Goal: Information Seeking & Learning: Check status

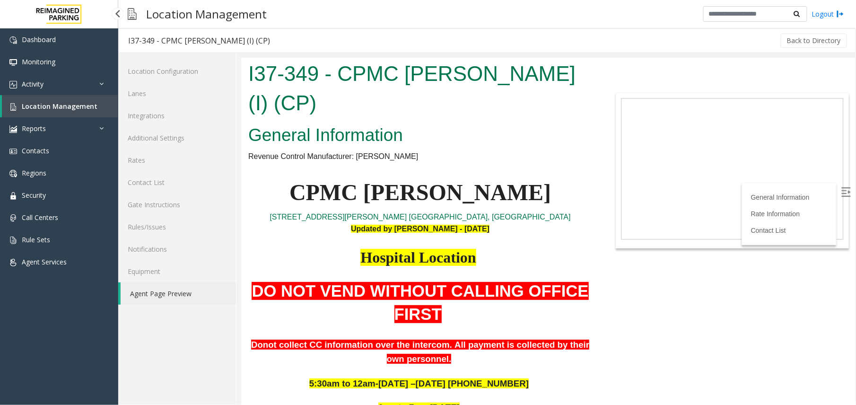
click at [62, 114] on link "Location Management" at bounding box center [60, 106] width 116 height 22
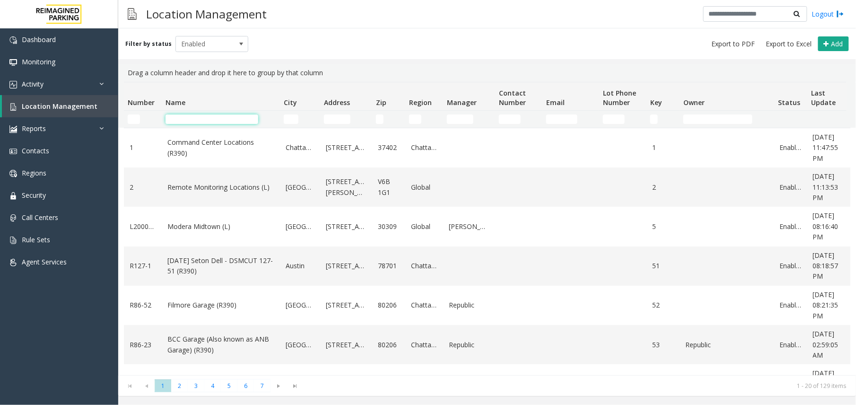
click at [229, 123] on input "Name Filter" at bounding box center [212, 118] width 93 height 9
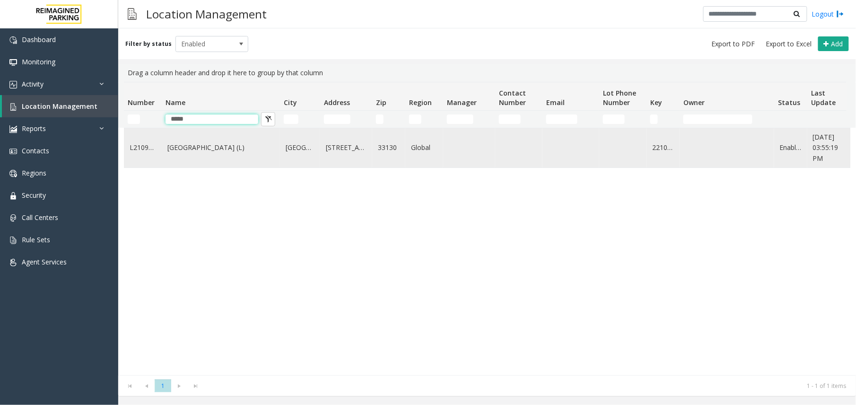
type input "*****"
click at [229, 160] on td "[GEOGRAPHIC_DATA] (L)" at bounding box center [221, 147] width 118 height 39
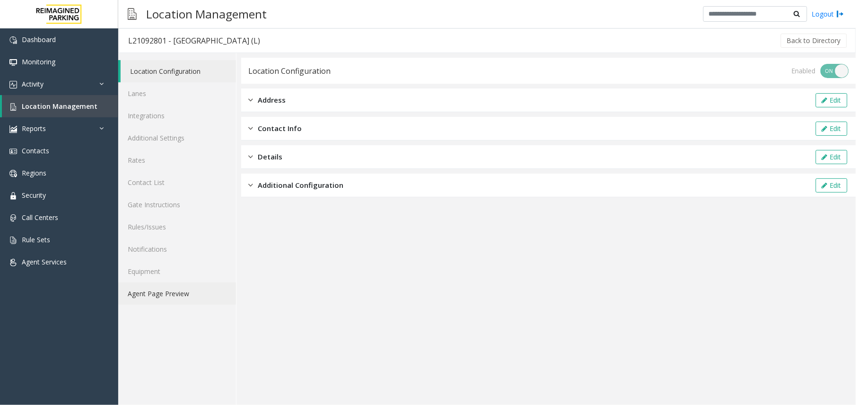
click at [186, 305] on link "Agent Page Preview" at bounding box center [177, 293] width 118 height 22
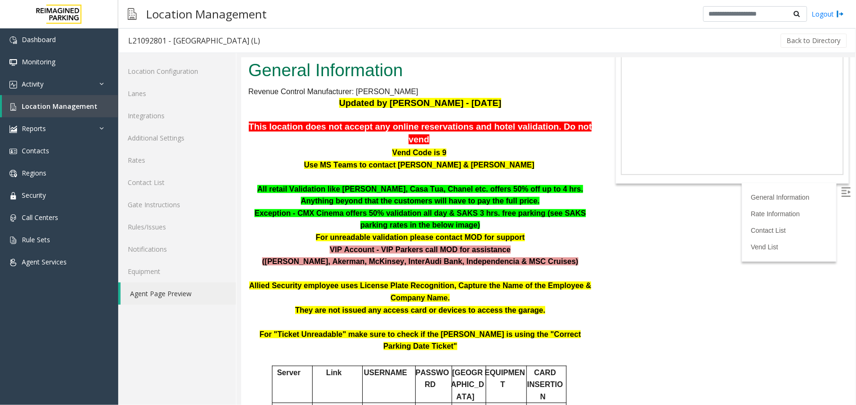
scroll to position [126, 0]
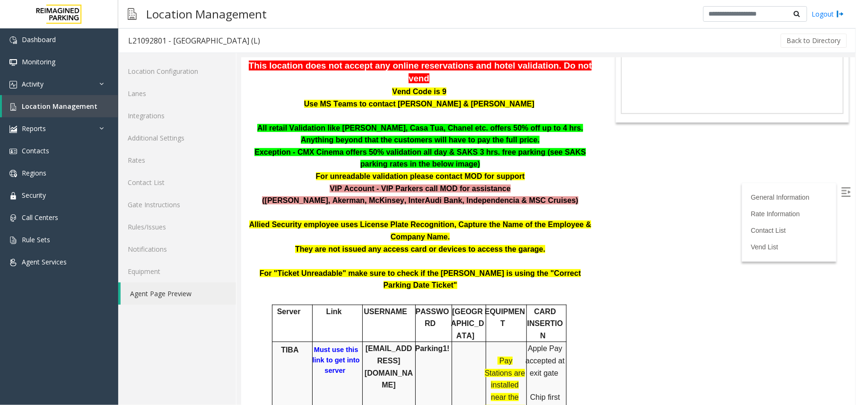
click at [341, 345] on b "Must use this link to get into server" at bounding box center [335, 359] width 47 height 29
click at [329, 345] on b "Must use this link to get into server" at bounding box center [335, 359] width 47 height 29
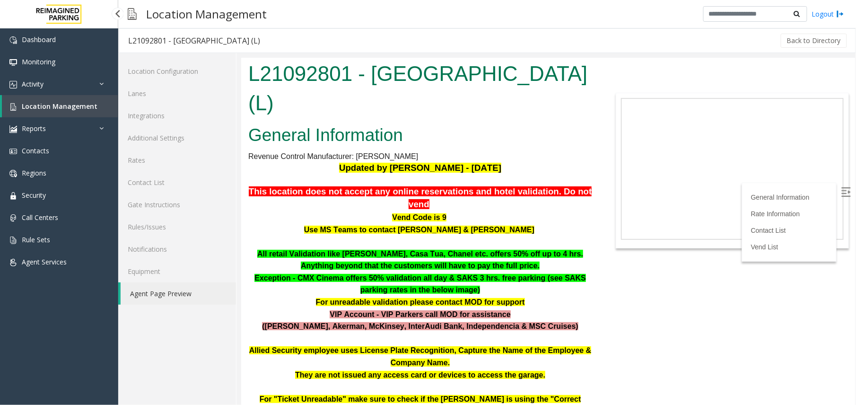
scroll to position [126, 0]
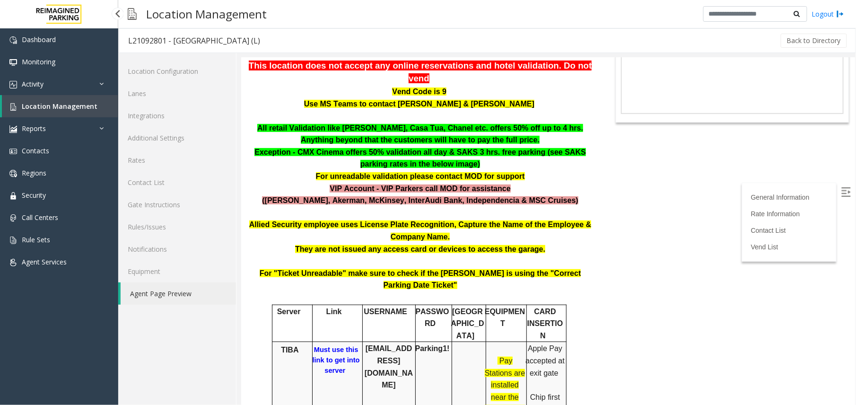
click at [55, 106] on span "Location Management" at bounding box center [60, 106] width 76 height 9
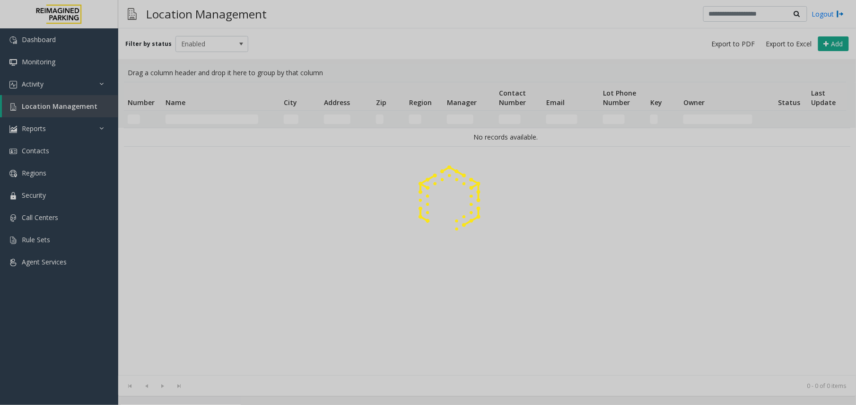
click at [221, 118] on div at bounding box center [428, 202] width 856 height 405
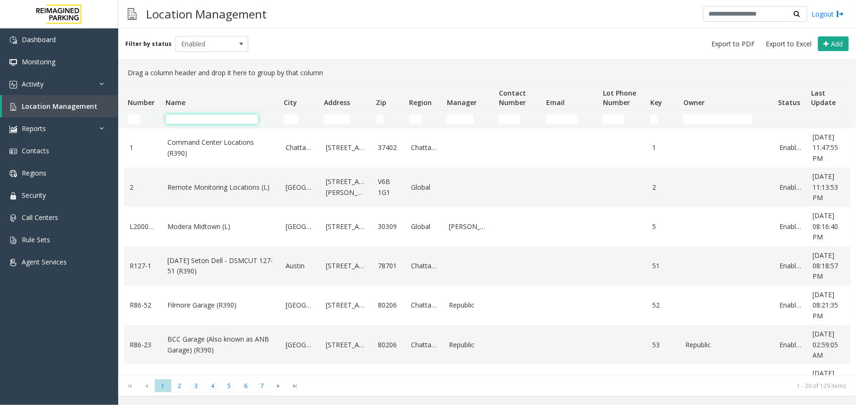
click at [220, 118] on input "Name Filter" at bounding box center [212, 118] width 93 height 9
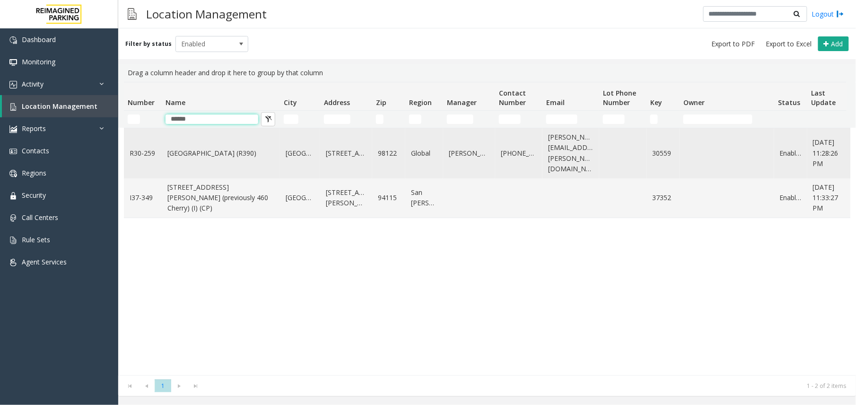
type input "******"
click at [212, 156] on td "Cherry Hill (R390)" at bounding box center [221, 153] width 118 height 50
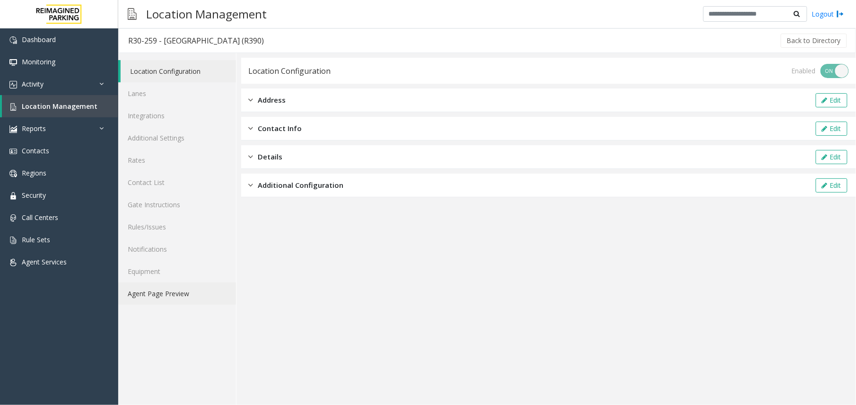
click at [166, 299] on link "Agent Page Preview" at bounding box center [177, 293] width 118 height 22
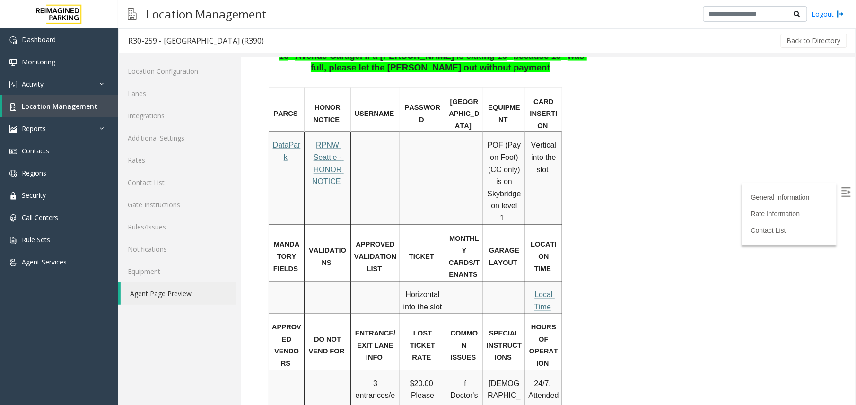
scroll to position [568, 0]
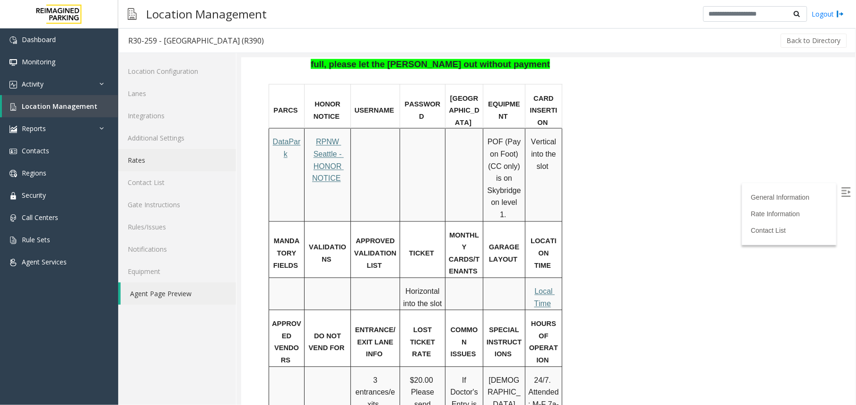
click at [148, 167] on link "Rates" at bounding box center [177, 160] width 118 height 22
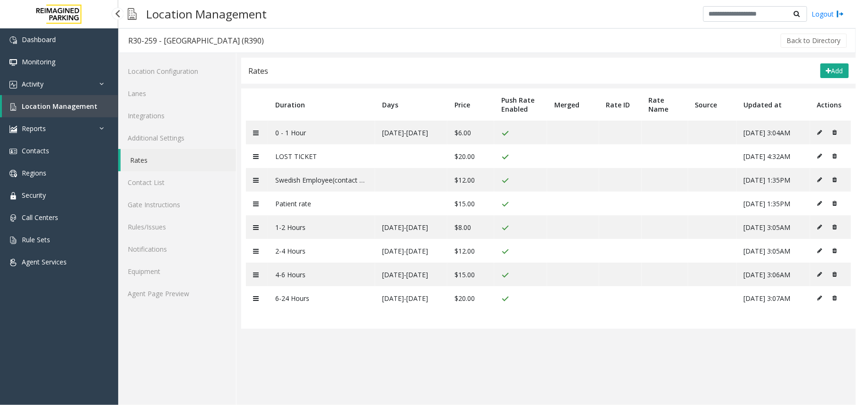
click at [62, 108] on span "Location Management" at bounding box center [60, 106] width 76 height 9
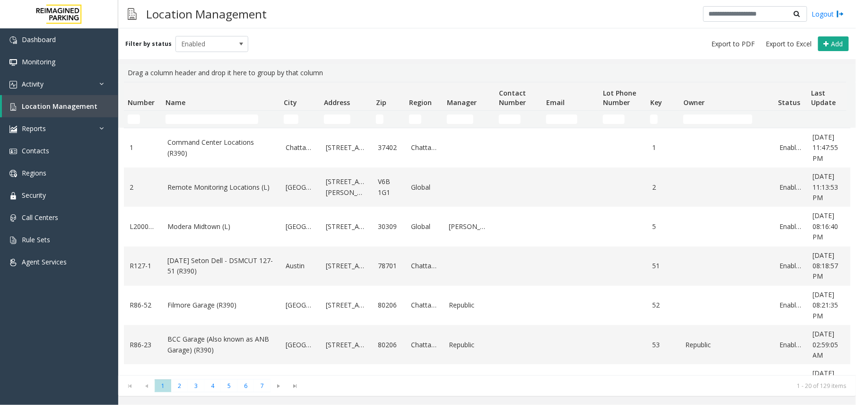
click at [229, 114] on td "Name Filter" at bounding box center [221, 119] width 118 height 17
click at [226, 127] on td "Name Filter" at bounding box center [221, 119] width 118 height 17
click at [228, 120] on input "Name Filter" at bounding box center [212, 118] width 93 height 9
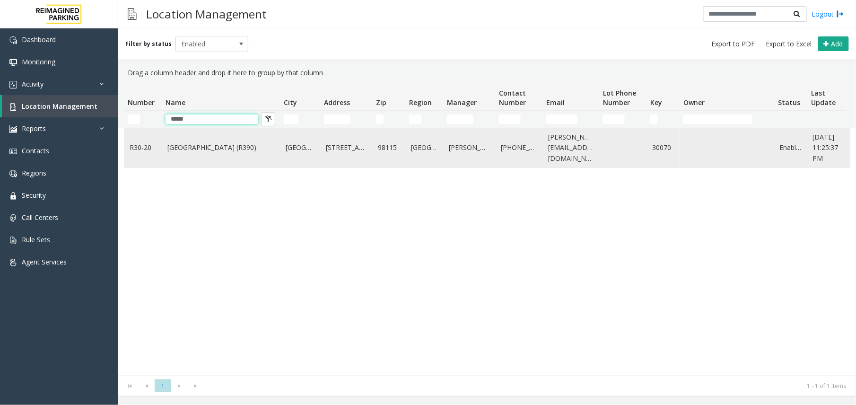
type input "*****"
click at [218, 163] on td "[GEOGRAPHIC_DATA] (R390)" at bounding box center [221, 147] width 118 height 39
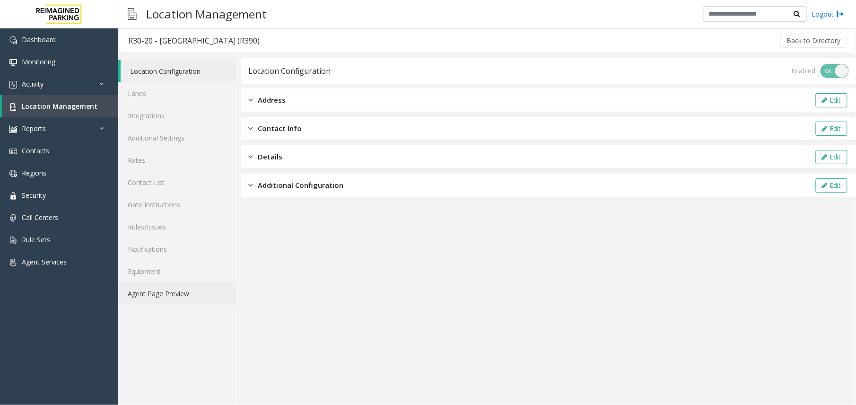
click at [183, 299] on link "Agent Page Preview" at bounding box center [177, 293] width 118 height 22
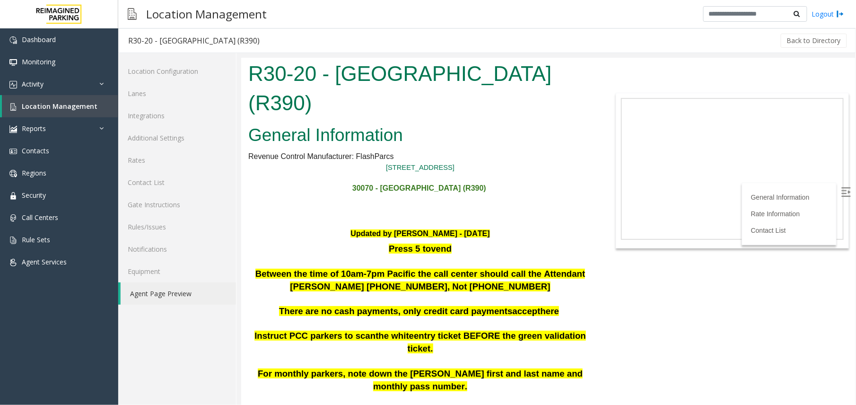
scroll to position [315, 0]
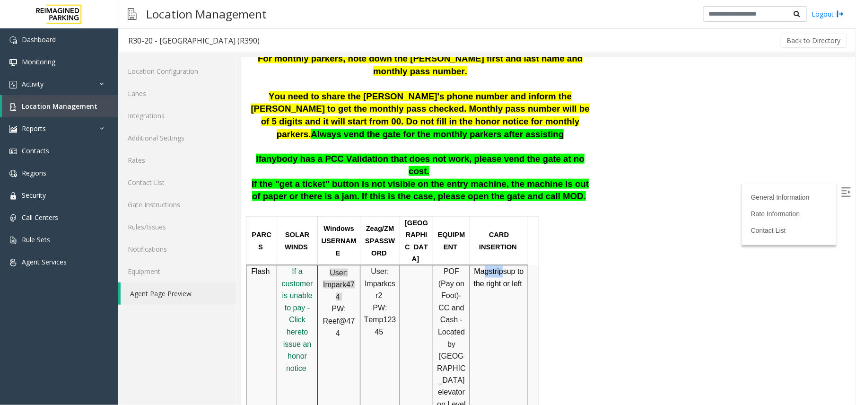
drag, startPoint x: 483, startPoint y: 186, endPoint x: 510, endPoint y: 186, distance: 27.0
click at [510, 267] on span "Mag strips up to the right or left" at bounding box center [499, 277] width 50 height 20
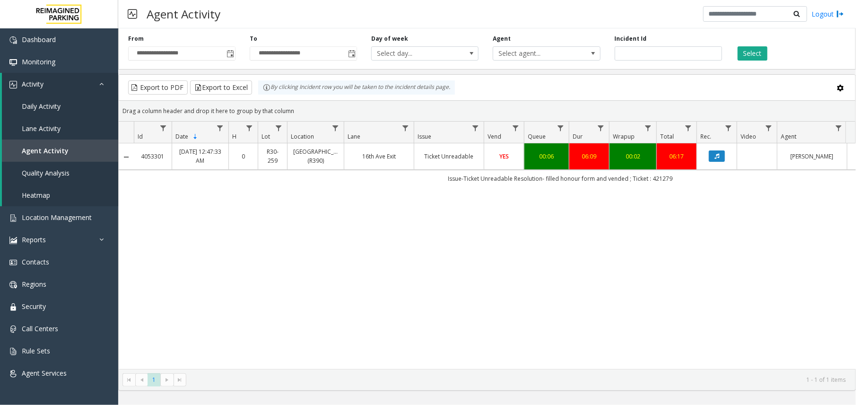
click at [436, 144] on td "Ticket Unreadable" at bounding box center [449, 156] width 70 height 26
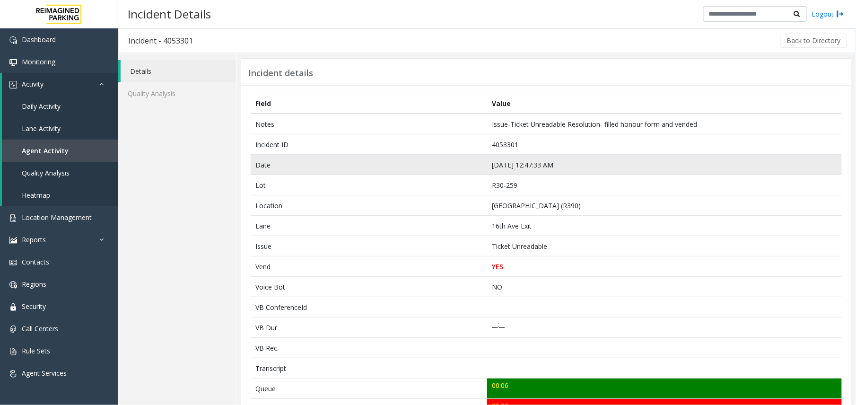
click at [503, 167] on td "[DATE] 12:47:33 AM" at bounding box center [664, 165] width 355 height 20
copy td "[DATE] 12:47:33 AM"
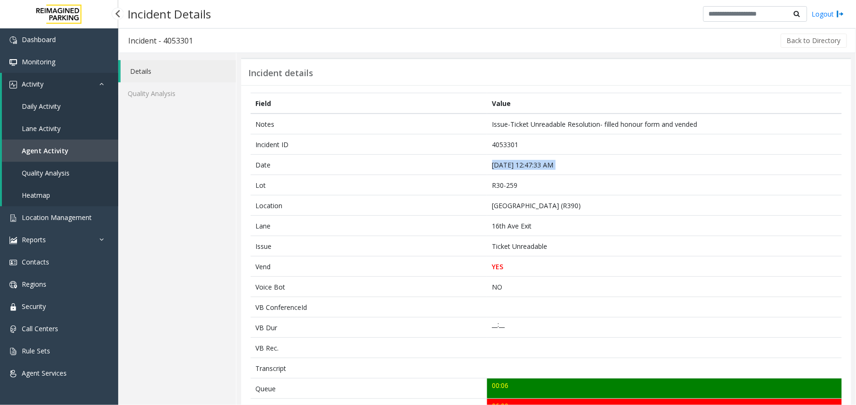
click at [36, 156] on link "Agent Activity" at bounding box center [60, 151] width 116 height 22
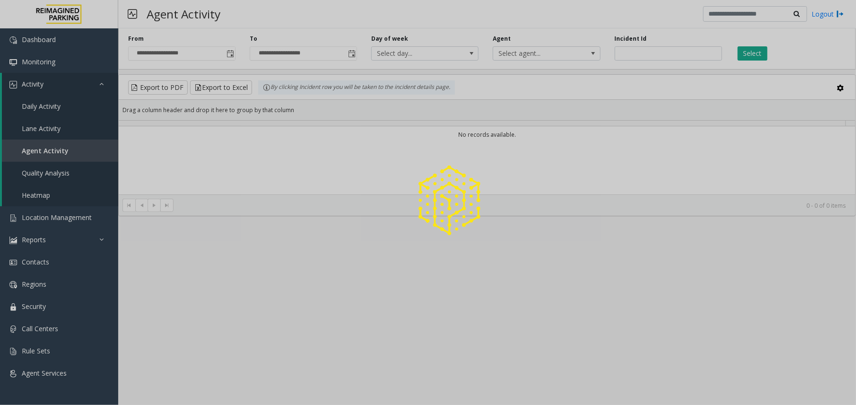
click at [648, 53] on div at bounding box center [428, 202] width 856 height 405
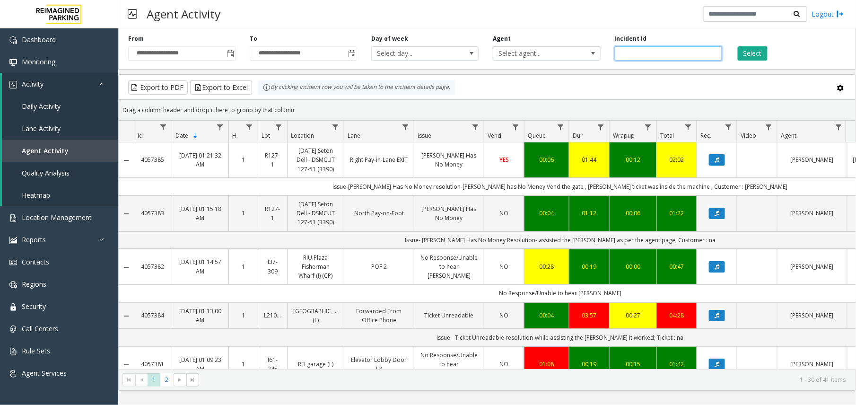
click at [648, 53] on input "number" at bounding box center [668, 53] width 107 height 14
paste input "*******"
type input "*******"
click at [749, 52] on button "Select" at bounding box center [753, 53] width 30 height 14
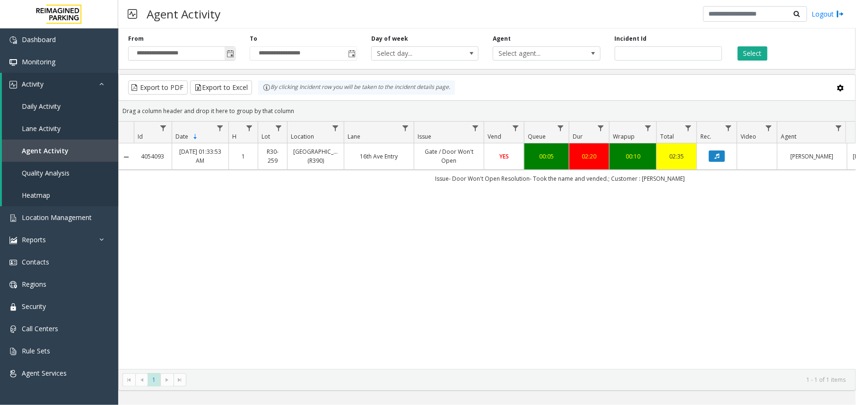
click at [229, 51] on span "Toggle popup" at bounding box center [231, 54] width 8 height 8
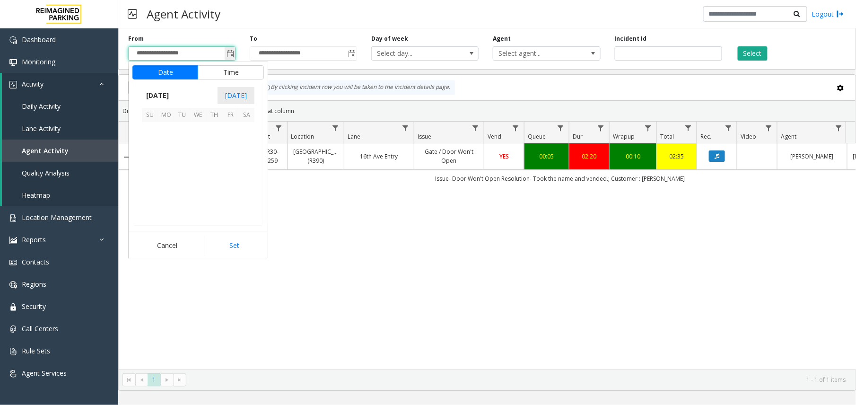
scroll to position [169681, 0]
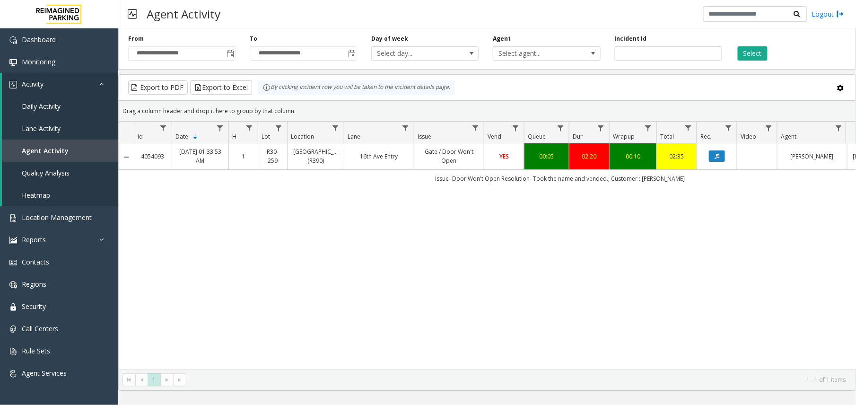
click at [465, 225] on div "4054093 [DATE] 01:33:53 AM 1 R30-[GEOGRAPHIC_DATA] (R390) [GEOGRAPHIC_DATA] / D…" at bounding box center [487, 256] width 737 height 226
click at [235, 56] on span "Toggle popup" at bounding box center [230, 53] width 10 height 15
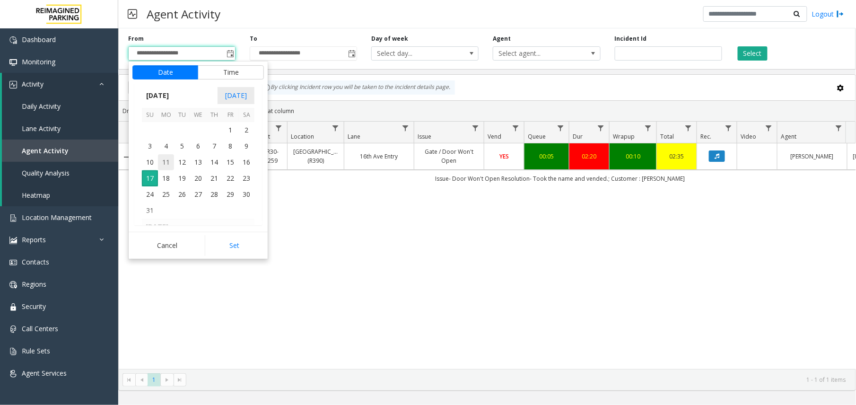
click at [159, 161] on span "11" at bounding box center [166, 162] width 16 height 16
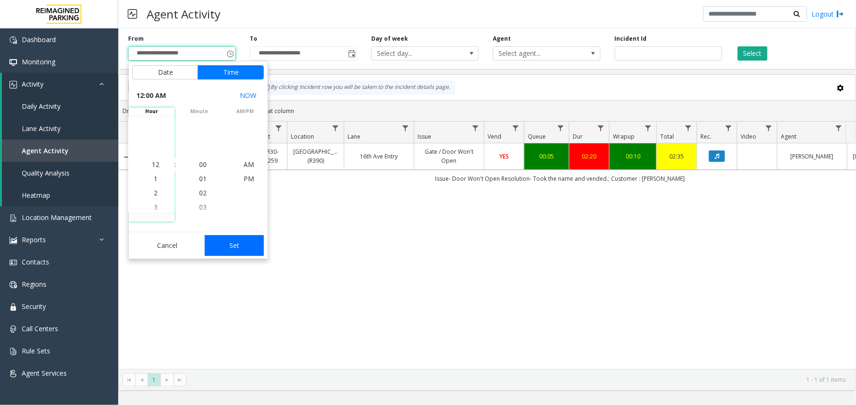
click at [254, 247] on button "Set" at bounding box center [235, 245] width 60 height 21
type input "**********"
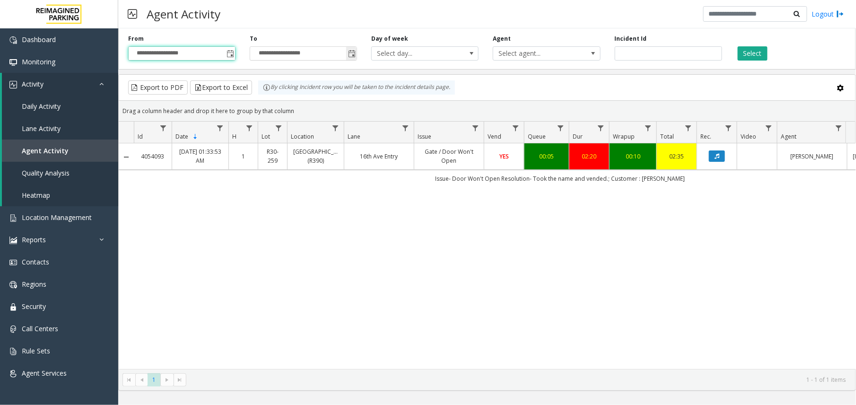
click at [354, 52] on span "Toggle popup" at bounding box center [352, 54] width 8 height 8
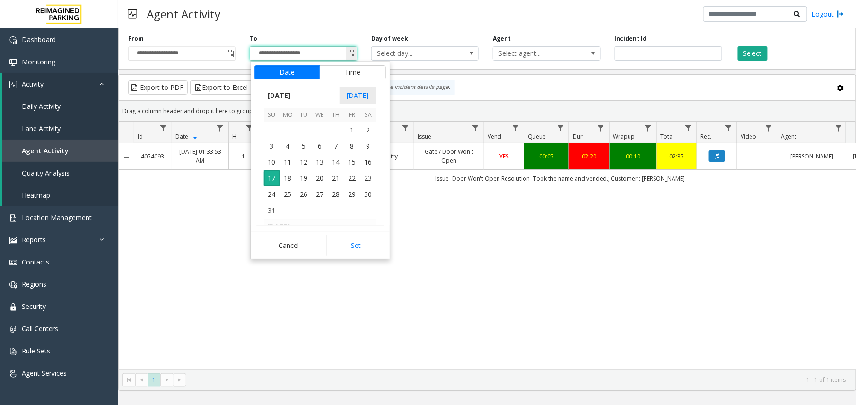
scroll to position [14, 0]
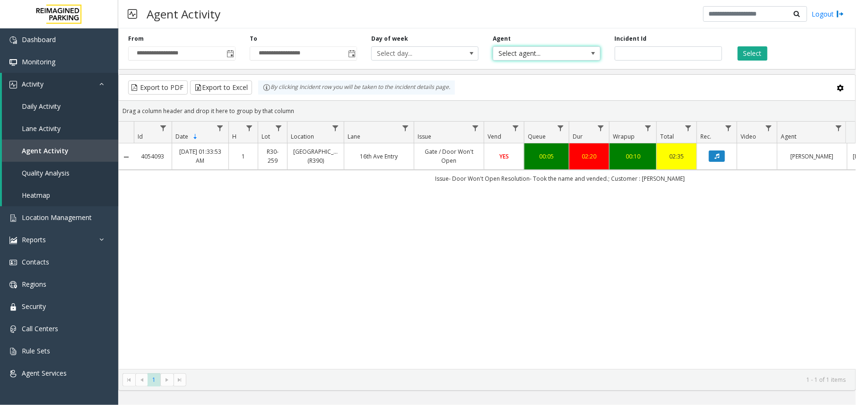
click at [570, 50] on span "Select agent..." at bounding box center [535, 53] width 85 height 13
type input "******"
click at [624, 53] on input "*******" at bounding box center [668, 53] width 107 height 14
click at [318, 222] on div "4054093 [DATE] 01:33:53 AM 1 R30-[GEOGRAPHIC_DATA] (R390) [GEOGRAPHIC_DATA] / D…" at bounding box center [487, 256] width 737 height 226
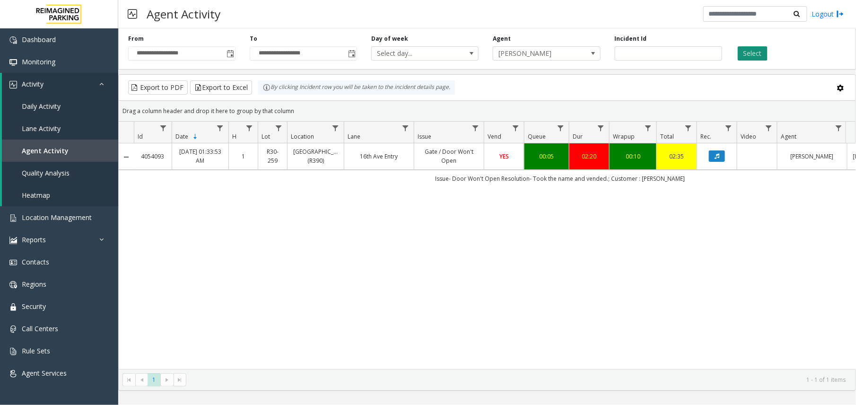
click at [762, 53] on button "Select" at bounding box center [753, 53] width 30 height 14
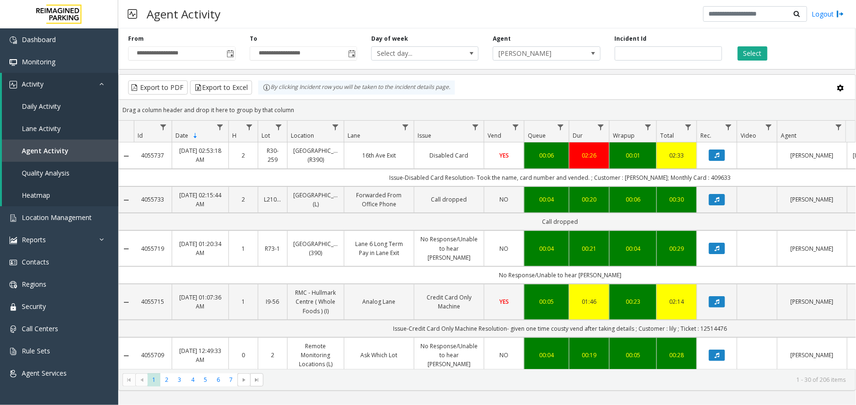
click at [334, 128] on span "Data table" at bounding box center [336, 127] width 8 height 8
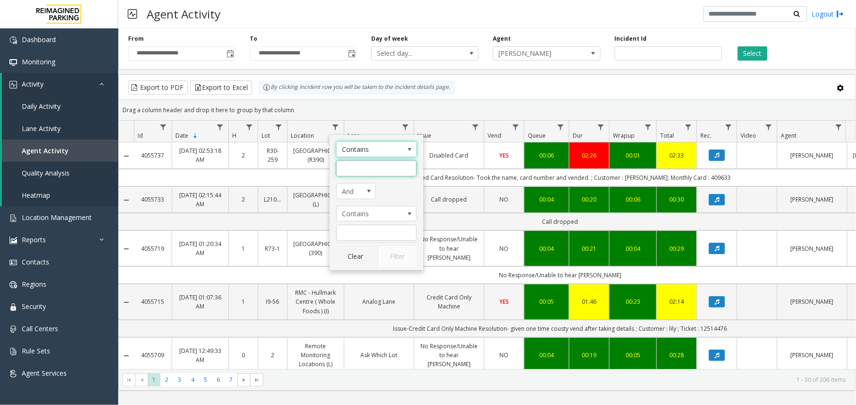
click at [353, 166] on input "Location Filter" at bounding box center [376, 168] width 80 height 16
type input "******"
click button "Filter" at bounding box center [397, 256] width 39 height 21
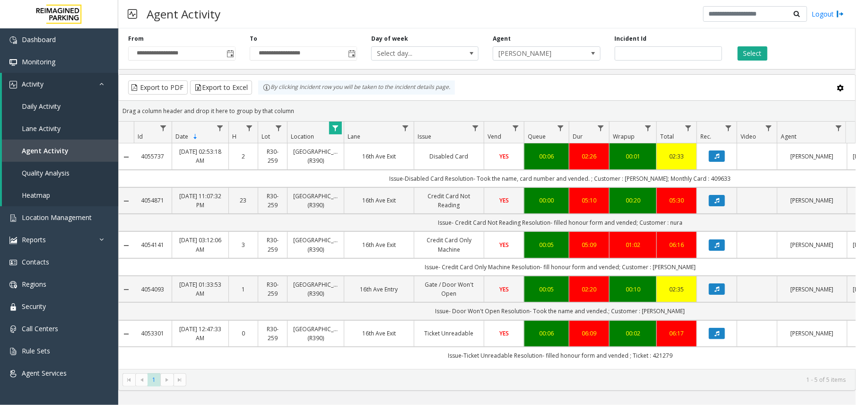
click at [262, 237] on td "R30-259" at bounding box center [272, 244] width 29 height 26
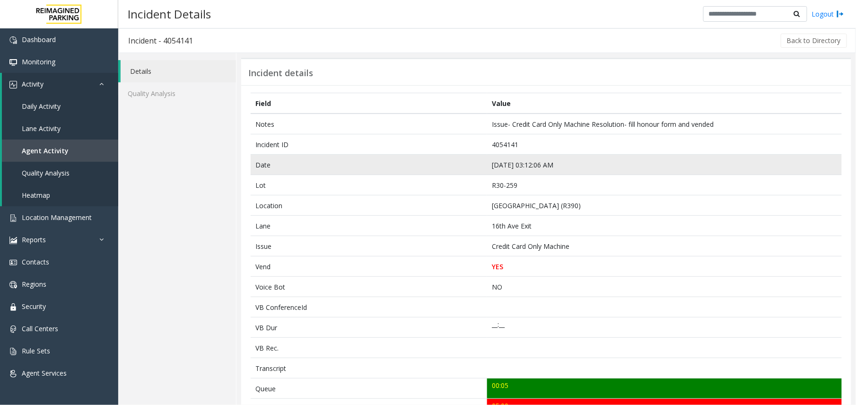
click at [511, 161] on td "[DATE] 03:12:06 AM" at bounding box center [664, 165] width 355 height 20
copy td "[DATE] 03:12:06 AM"
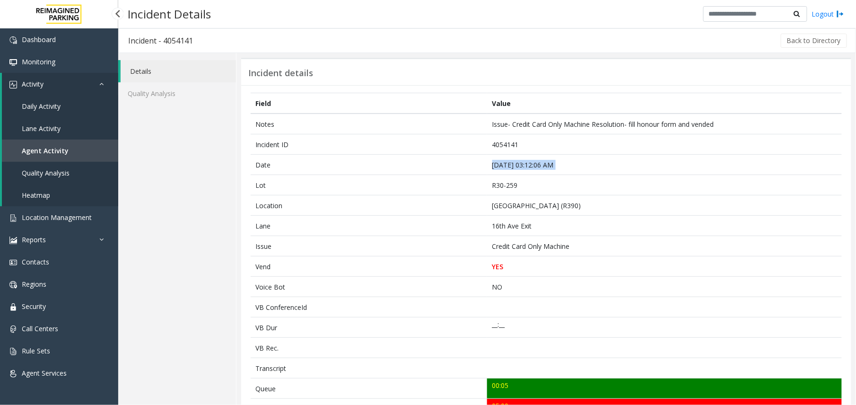
click at [33, 146] on span "Agent Activity" at bounding box center [45, 150] width 47 height 9
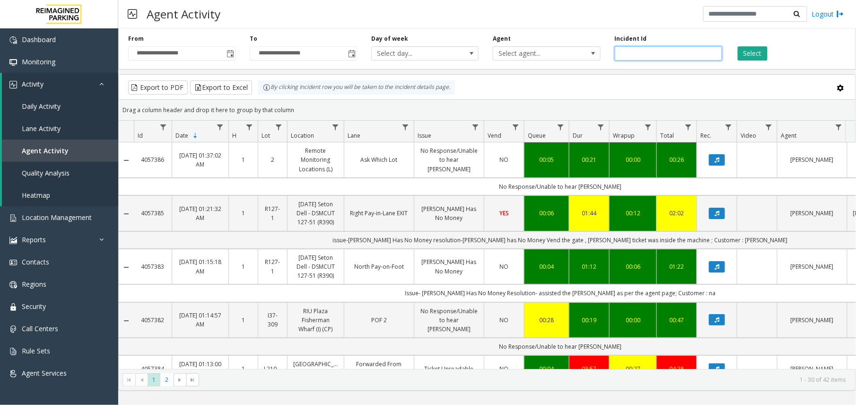
click at [648, 51] on input "number" at bounding box center [668, 53] width 107 height 14
paste input "*******"
type input "*******"
click at [742, 54] on button "Select" at bounding box center [753, 53] width 30 height 14
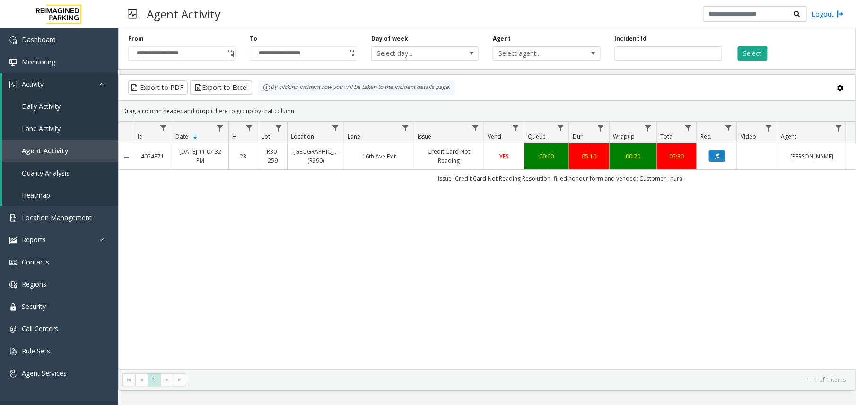
click at [460, 167] on td "Credit Card Not Reading" at bounding box center [449, 156] width 70 height 26
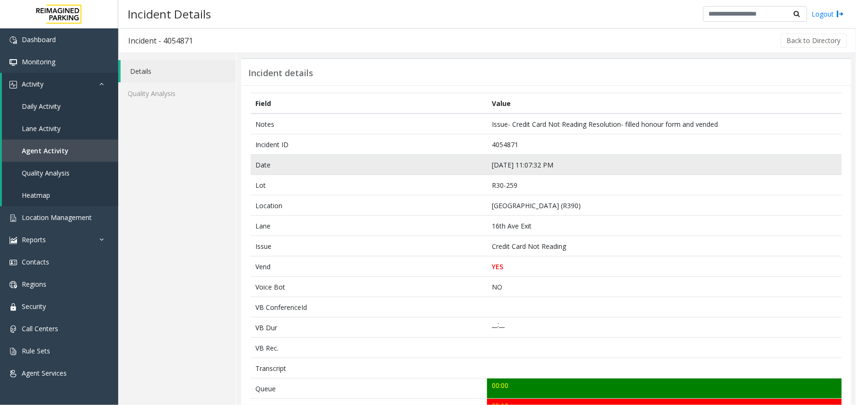
click at [519, 165] on td "[DATE] 11:07:32 PM" at bounding box center [664, 165] width 355 height 20
copy td "[DATE] 11:07:32 PM"
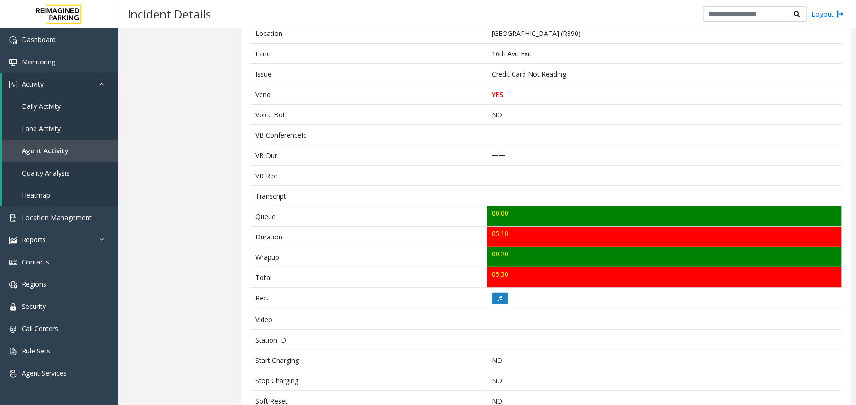
scroll to position [189, 0]
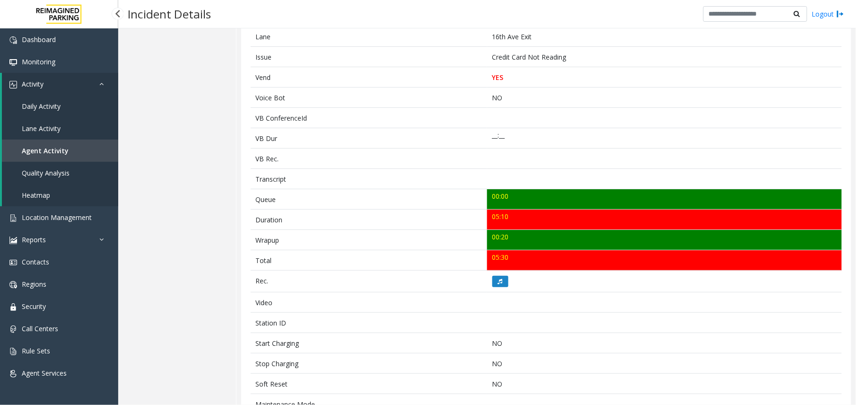
click at [44, 152] on span "Agent Activity" at bounding box center [45, 150] width 47 height 9
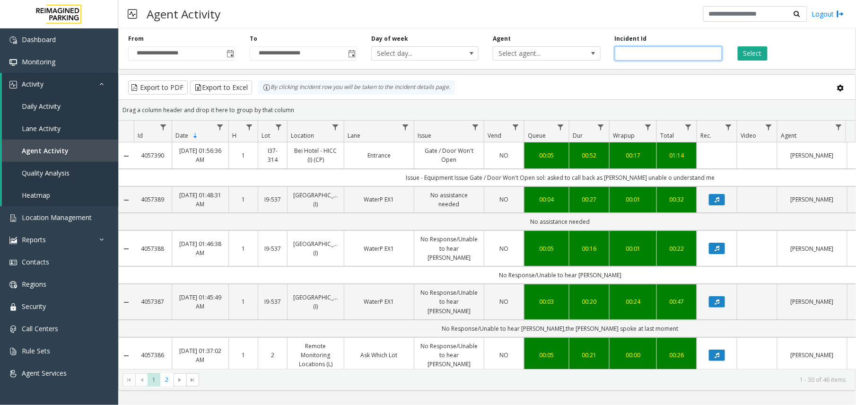
click at [665, 52] on input "number" at bounding box center [668, 53] width 107 height 14
paste input "*******"
type input "*******"
click at [752, 52] on button "Select" at bounding box center [753, 53] width 30 height 14
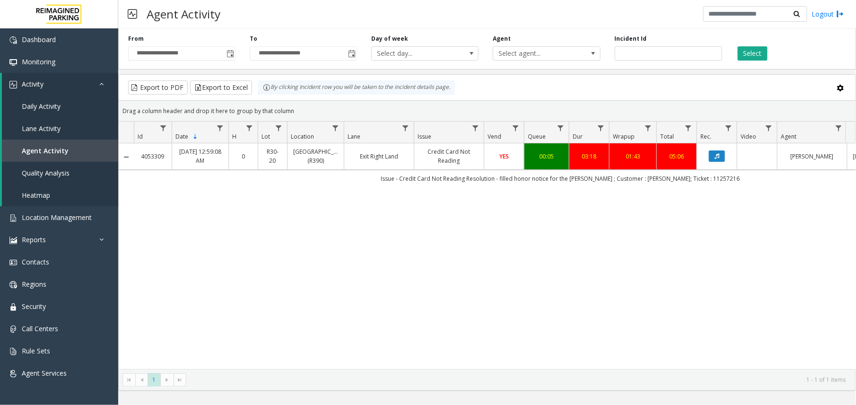
click at [536, 158] on div "00:05" at bounding box center [546, 156] width 33 height 9
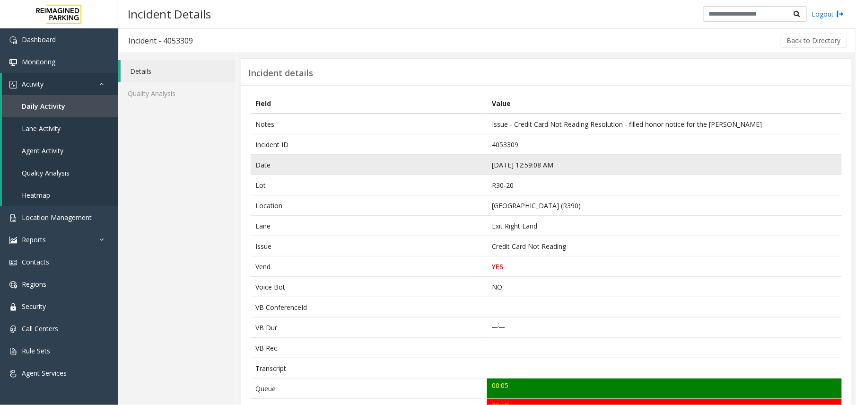
click at [505, 170] on td "[DATE] 12:59:08 AM" at bounding box center [664, 165] width 355 height 20
copy td "[DATE] 12:59:08 AM"
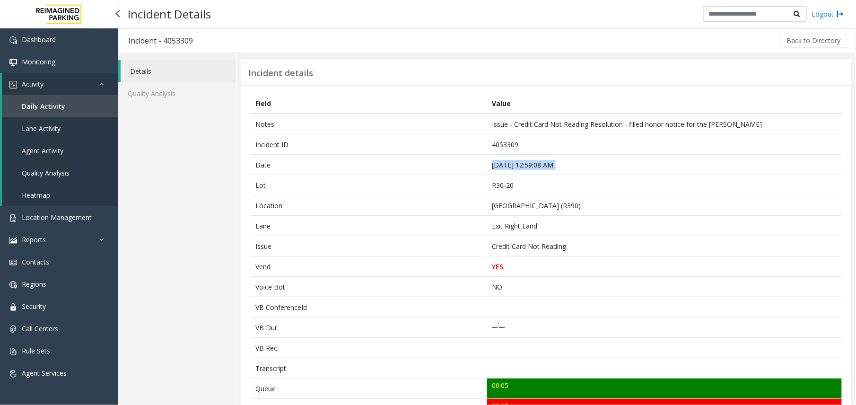
click at [52, 153] on span "Agent Activity" at bounding box center [43, 150] width 42 height 9
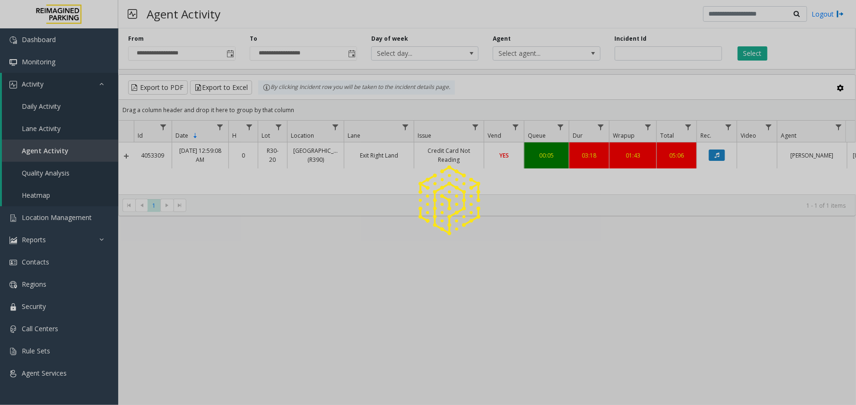
click at [680, 52] on div at bounding box center [428, 202] width 856 height 405
click at [680, 52] on input "number" at bounding box center [668, 53] width 107 height 14
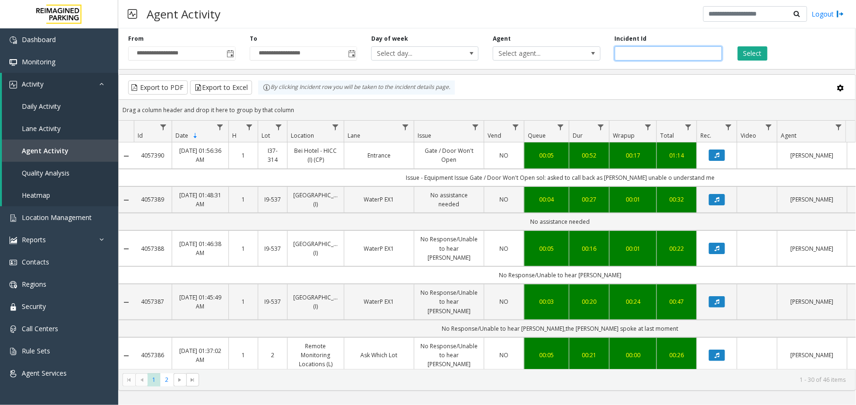
paste input "*******"
type input "*******"
click at [738, 57] on div "Select" at bounding box center [791, 48] width 122 height 26
click at [753, 54] on button "Select" at bounding box center [753, 53] width 30 height 14
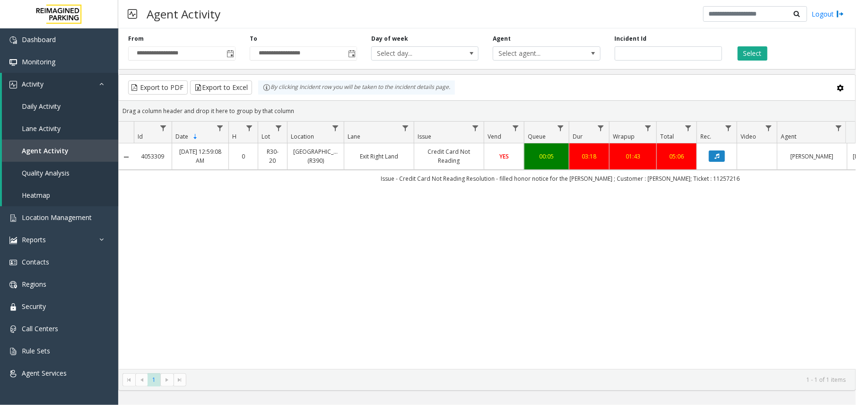
click at [516, 154] on link "YES" at bounding box center [504, 156] width 28 height 9
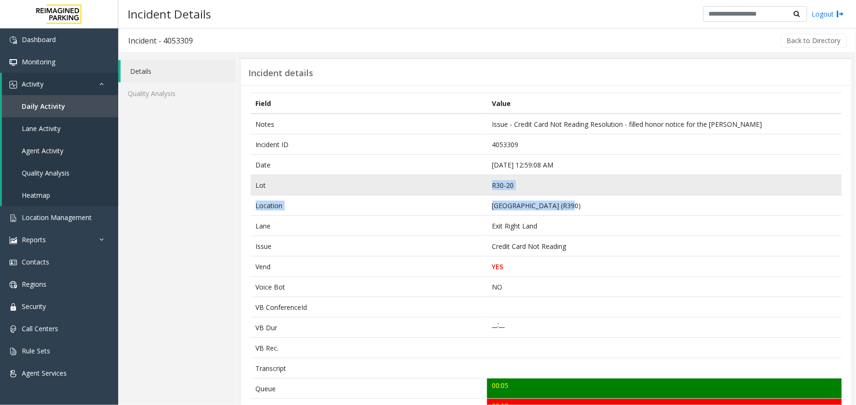
drag, startPoint x: 555, startPoint y: 211, endPoint x: 400, endPoint y: 182, distance: 157.7
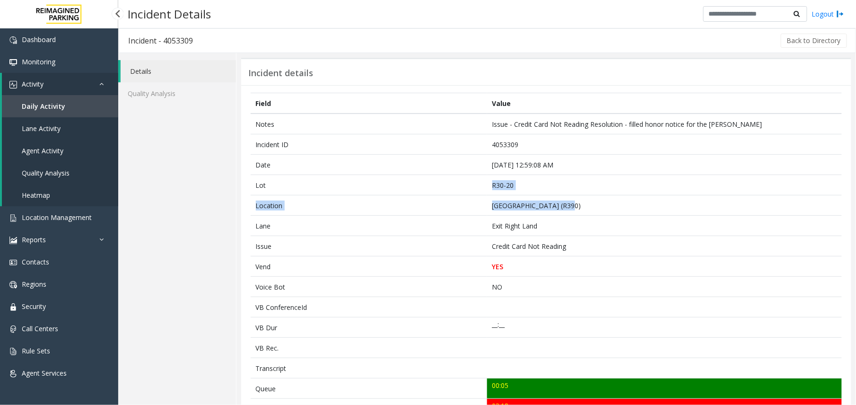
click at [57, 149] on span "Agent Activity" at bounding box center [43, 150] width 42 height 9
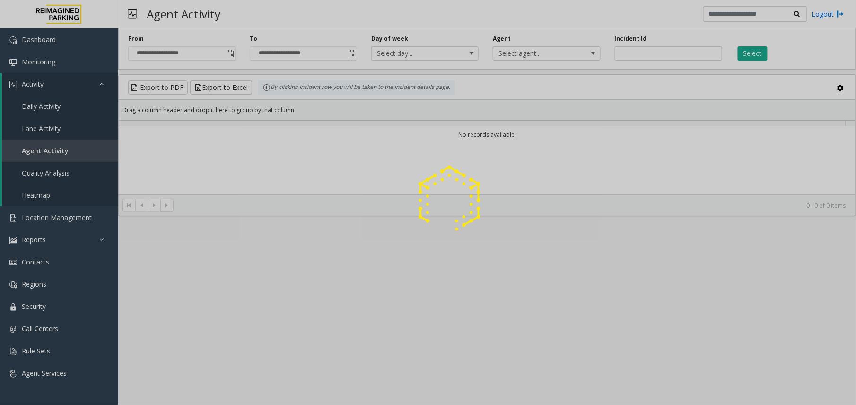
click at [653, 50] on div at bounding box center [428, 202] width 856 height 405
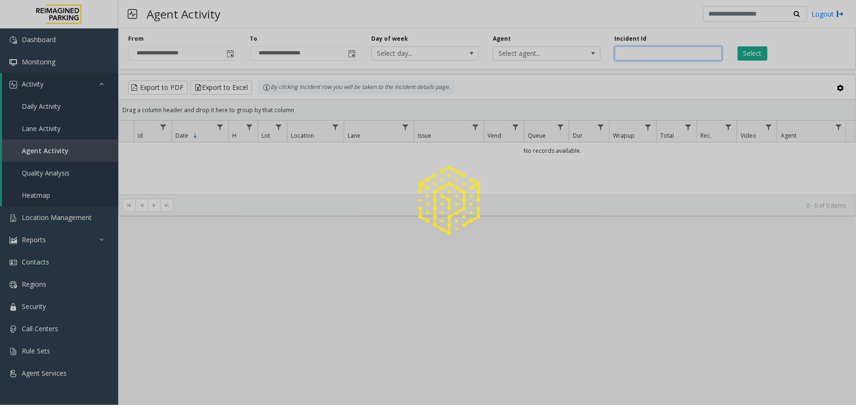
click at [663, 55] on input "number" at bounding box center [668, 53] width 107 height 14
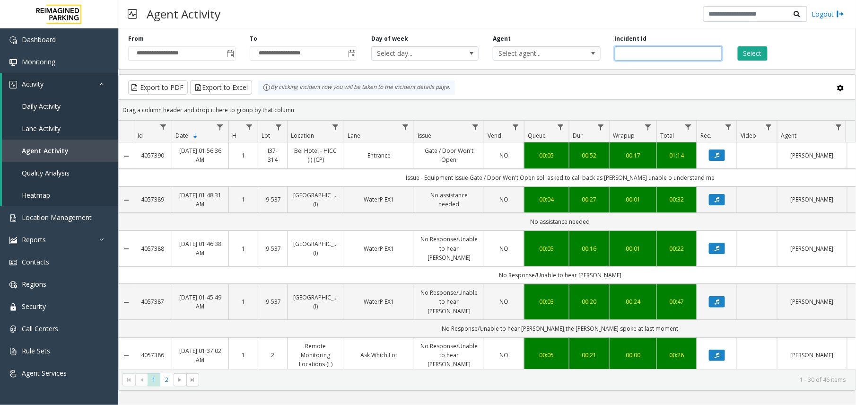
click at [663, 55] on input "number" at bounding box center [668, 53] width 107 height 14
paste input "*******"
type input "*******"
click at [749, 57] on button "Select" at bounding box center [753, 53] width 30 height 14
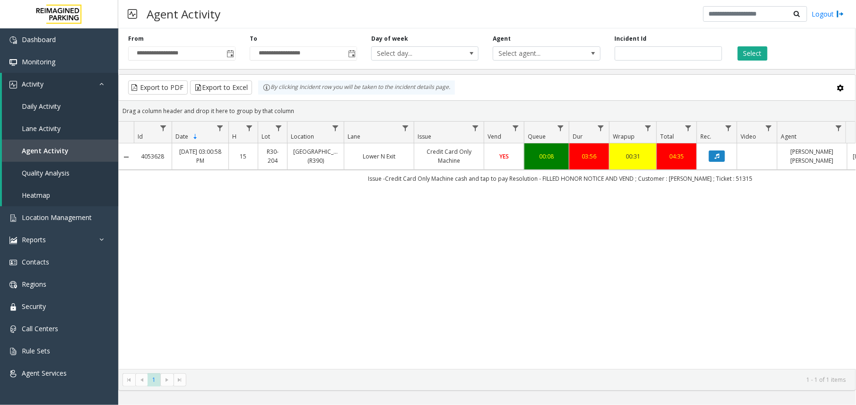
click at [536, 169] on td "00:08" at bounding box center [546, 156] width 45 height 26
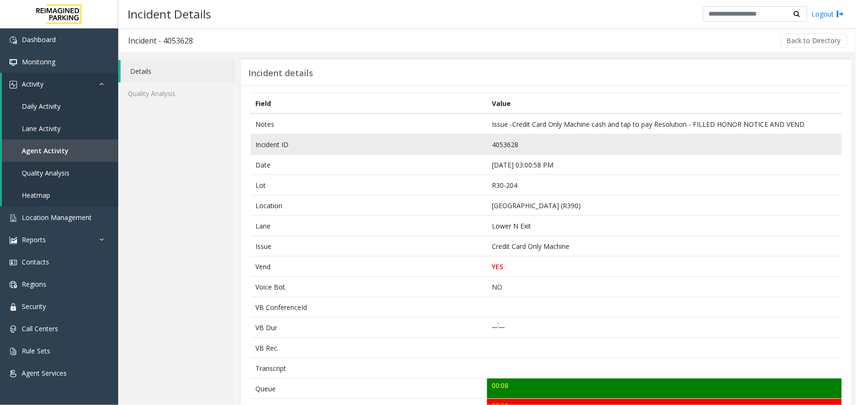
click at [497, 144] on td "4053628" at bounding box center [664, 144] width 355 height 20
copy td "4053628"
click at [494, 147] on td "4053628" at bounding box center [664, 144] width 355 height 20
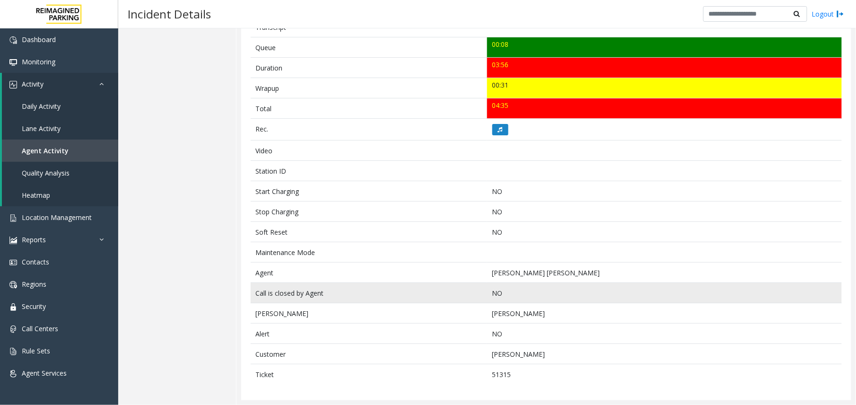
scroll to position [346, 0]
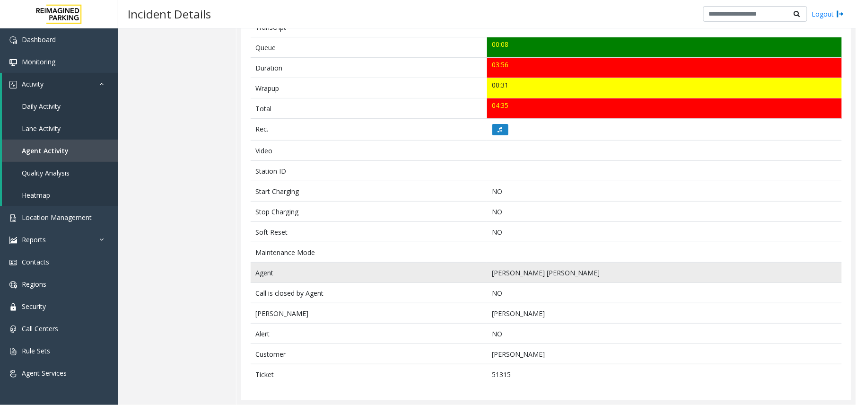
click at [516, 272] on td "[PERSON_NAME] [PERSON_NAME]" at bounding box center [664, 273] width 355 height 20
copy td "[PERSON_NAME] [PERSON_NAME]"
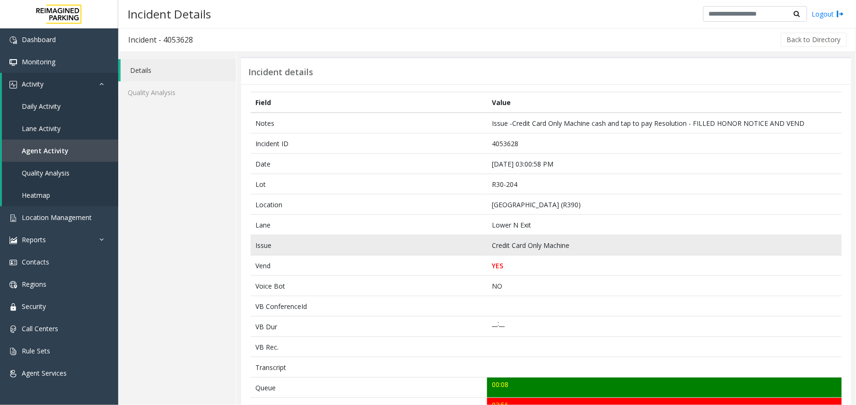
scroll to position [0, 0]
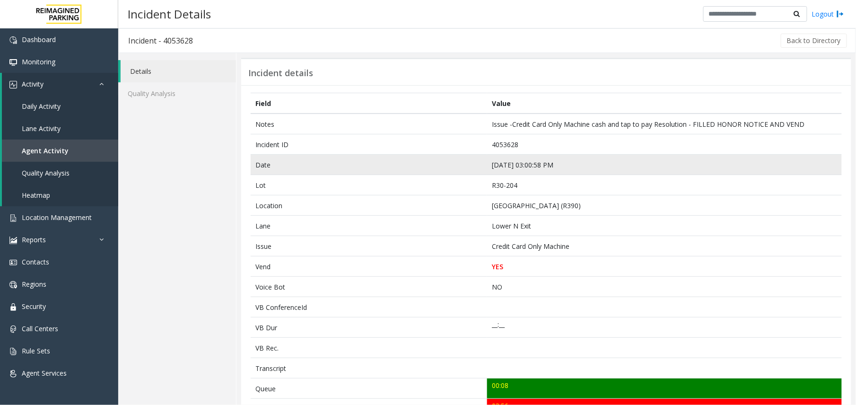
click at [510, 167] on td "[DATE] 03:00:58 PM" at bounding box center [664, 165] width 355 height 20
copy td "[DATE] 03:00:58 PM"
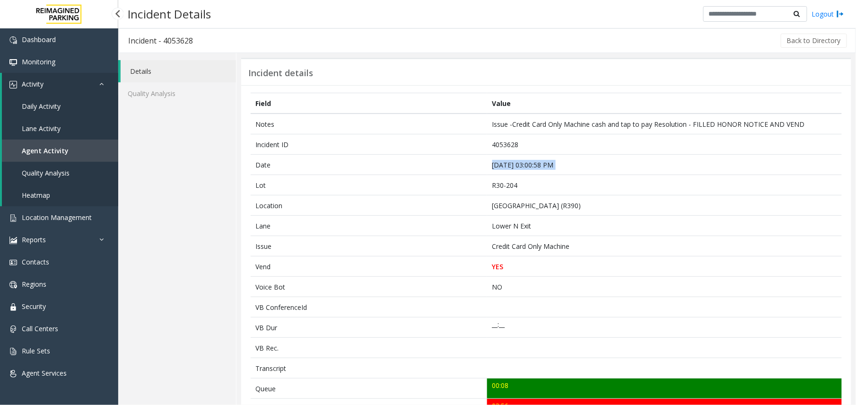
click at [49, 152] on span "Agent Activity" at bounding box center [45, 150] width 47 height 9
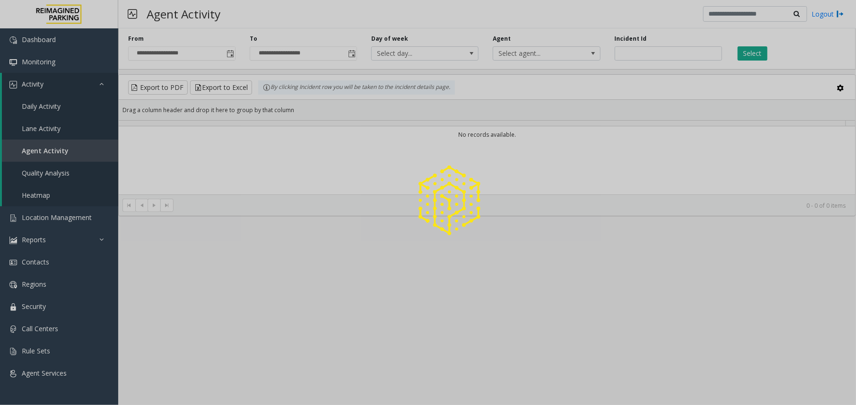
click at [654, 55] on div at bounding box center [428, 202] width 856 height 405
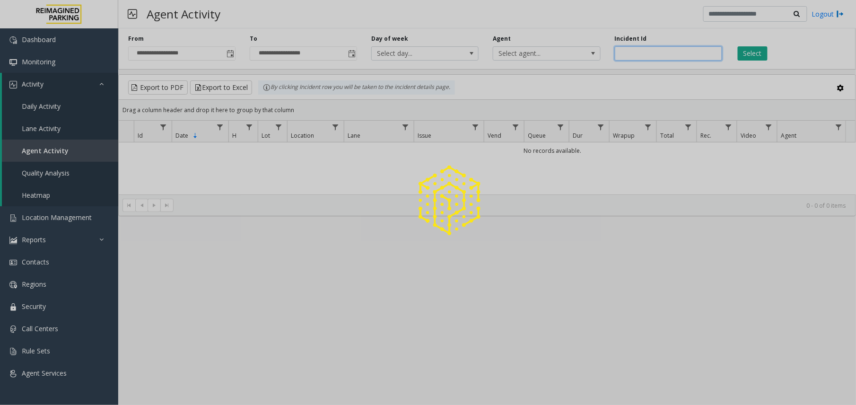
click at [657, 53] on input "number" at bounding box center [668, 53] width 107 height 14
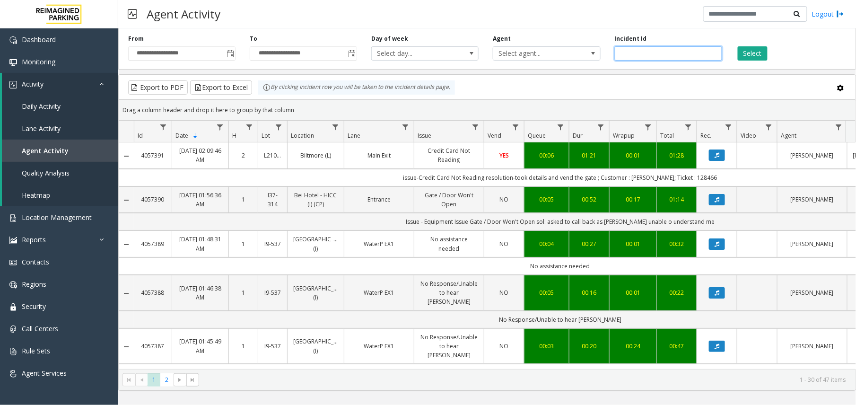
click at [659, 52] on input "number" at bounding box center [668, 53] width 107 height 14
paste input "*******"
type input "*******"
click at [759, 46] on button "Select" at bounding box center [753, 53] width 30 height 14
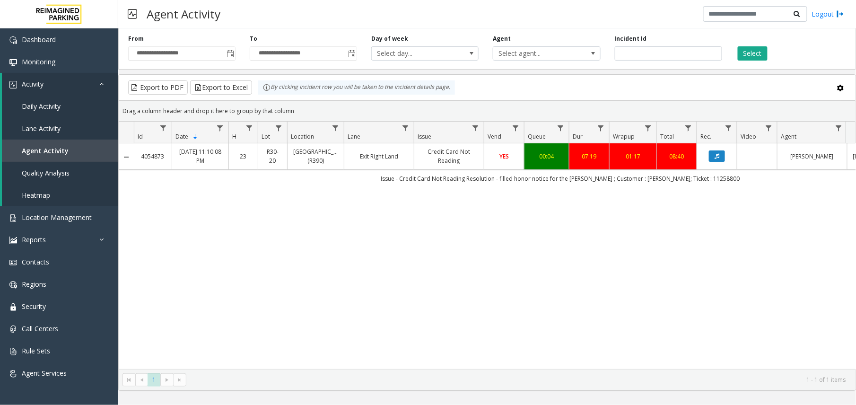
click at [479, 165] on td "Credit Card Not Reading" at bounding box center [449, 156] width 70 height 26
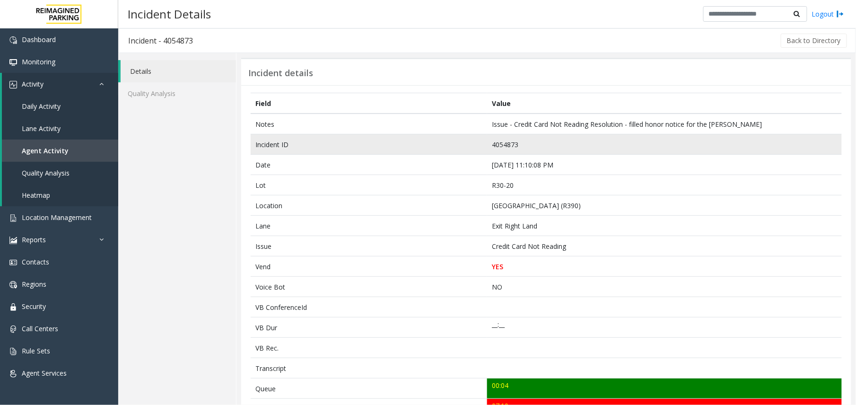
click at [502, 143] on td "4054873" at bounding box center [664, 144] width 355 height 20
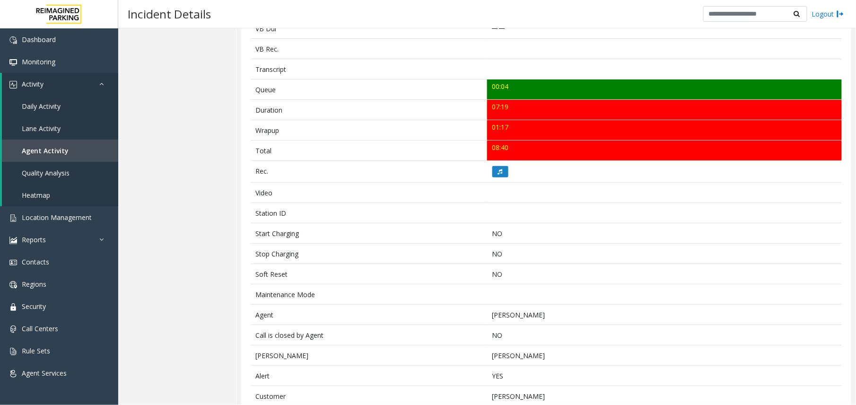
scroll to position [346, 0]
